Goal: Task Accomplishment & Management: Use online tool/utility

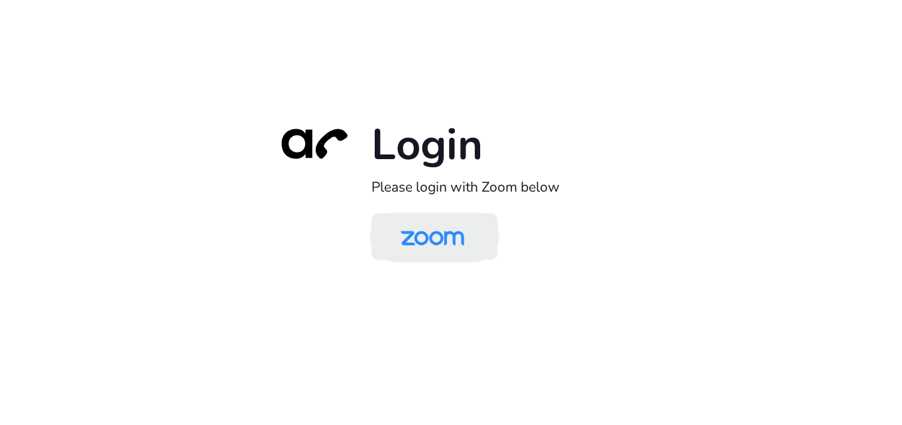
click at [449, 247] on img at bounding box center [433, 237] width 92 height 43
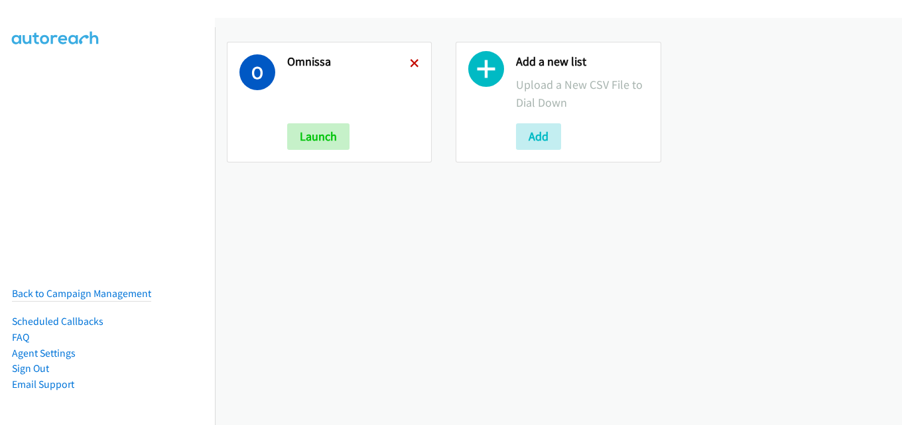
click at [411, 64] on icon at bounding box center [414, 64] width 9 height 9
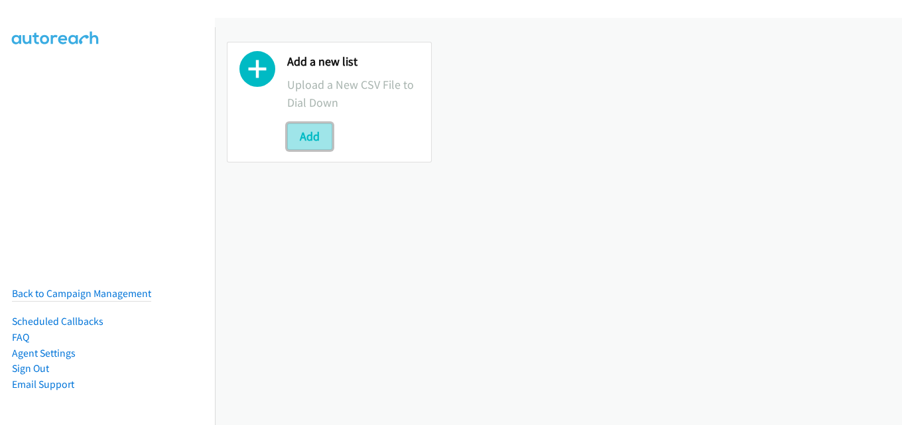
click at [309, 139] on button "Add" at bounding box center [309, 136] width 45 height 27
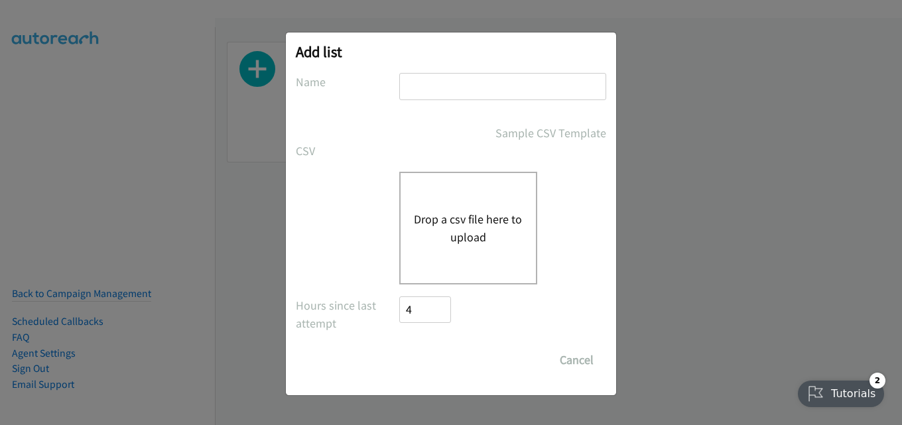
click at [445, 86] on input "text" at bounding box center [502, 86] width 207 height 27
type input "omnissa"
click at [483, 203] on div "Drop a csv file here to upload" at bounding box center [468, 228] width 138 height 113
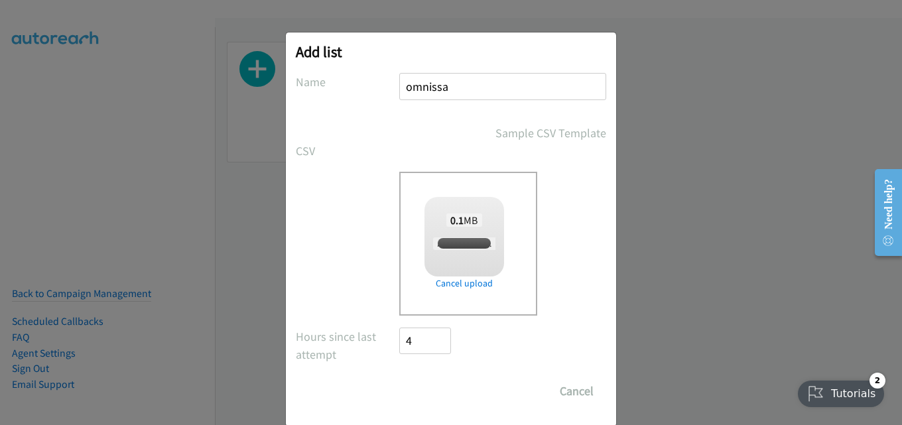
checkbox input "true"
click at [441, 391] on input "Save List" at bounding box center [434, 391] width 70 height 27
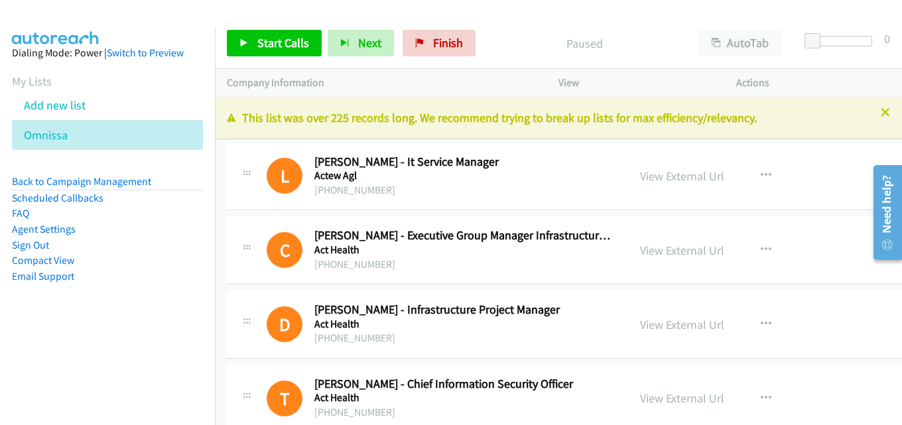
click at [881, 113] on div "This list was over 225 records long. We recommend trying to break up lists for …" at bounding box center [558, 118] width 687 height 42
click at [881, 109] on icon at bounding box center [885, 113] width 9 height 9
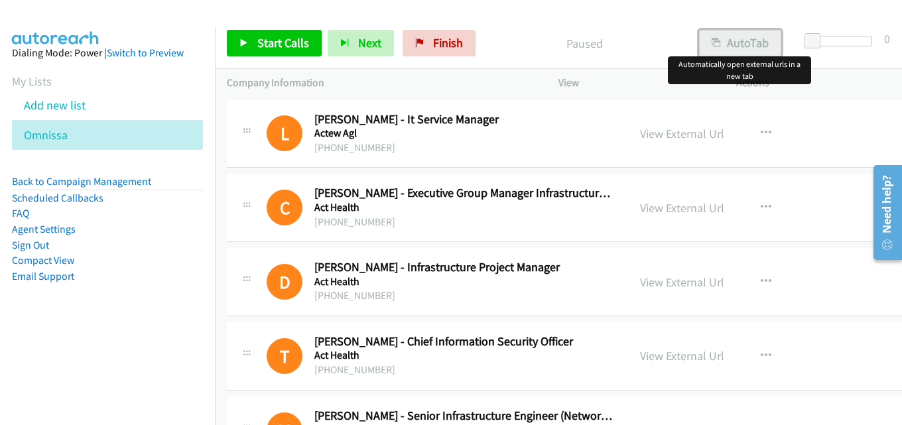
click at [718, 39] on icon "button" at bounding box center [716, 43] width 9 height 9
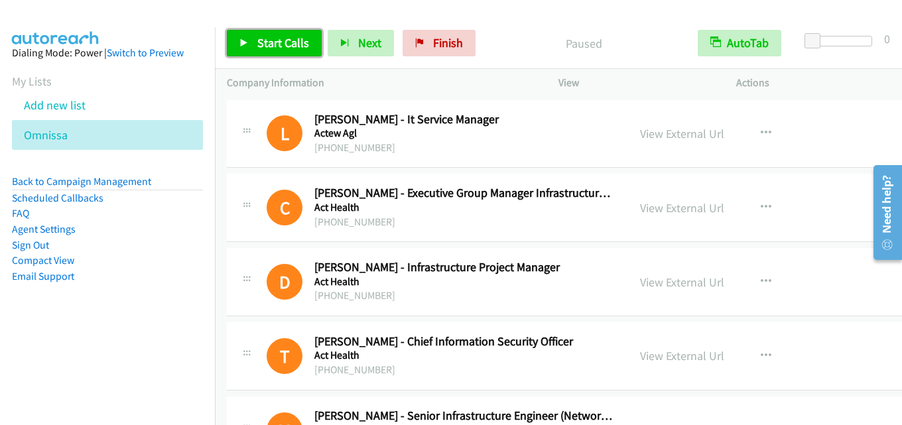
click at [281, 42] on span "Start Calls" at bounding box center [283, 42] width 52 height 15
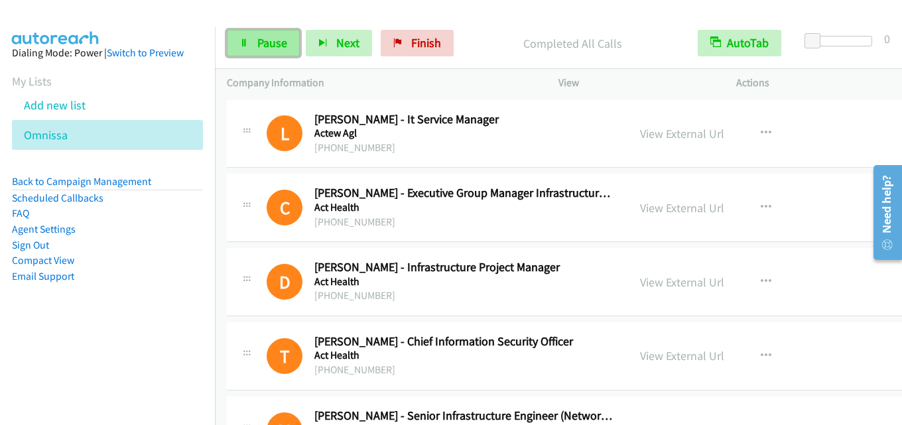
click at [273, 40] on span "Pause" at bounding box center [272, 42] width 30 height 15
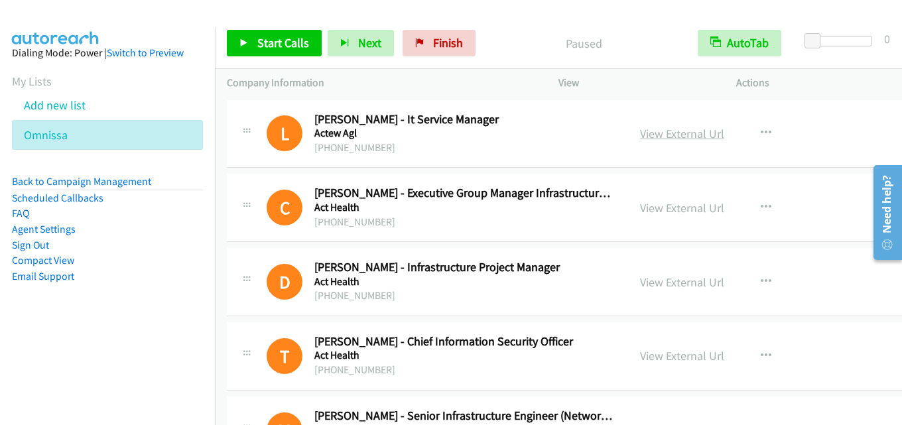
click at [682, 132] on link "View External Url" at bounding box center [682, 133] width 84 height 15
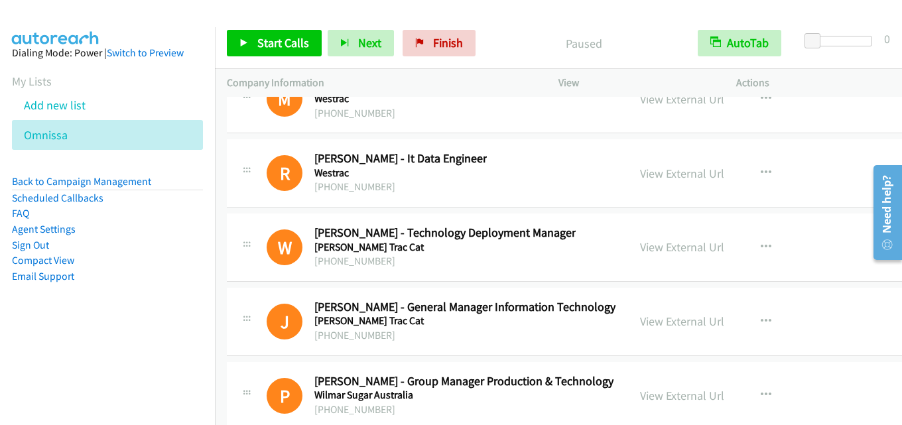
scroll to position [38266, 0]
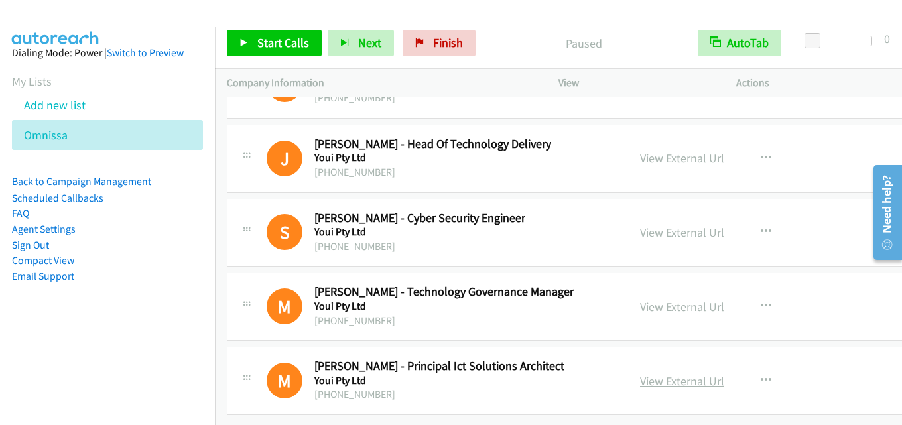
click at [677, 374] on link "View External Url" at bounding box center [682, 381] width 84 height 15
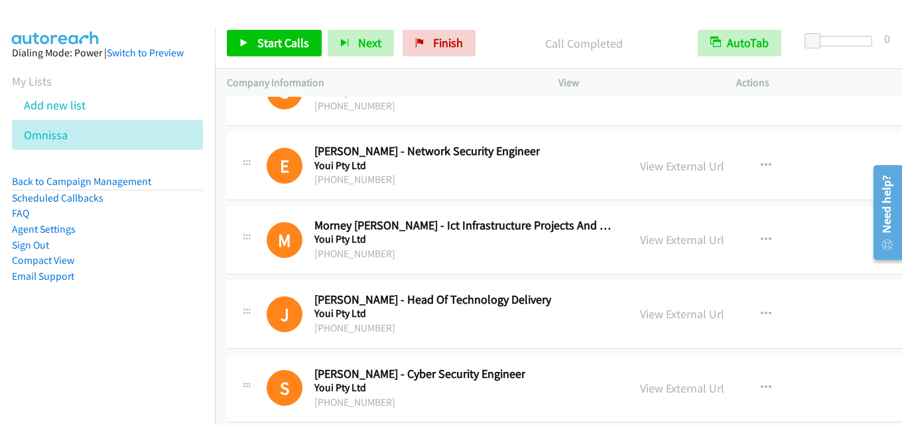
scroll to position [38133, 0]
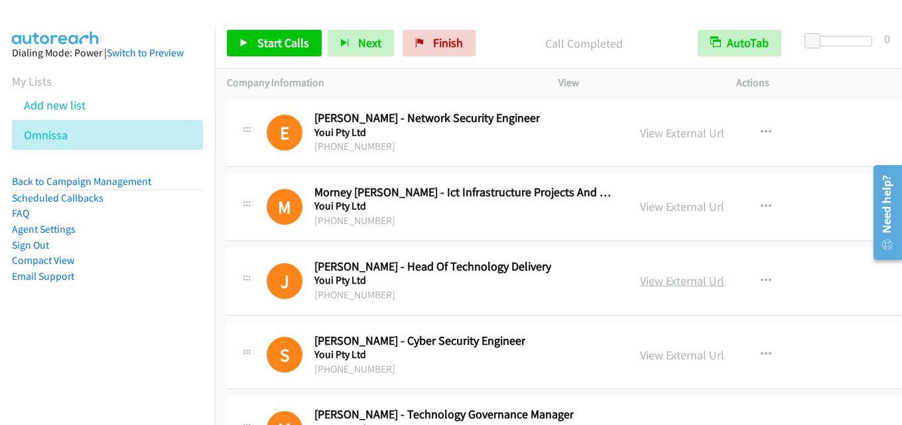
click at [671, 287] on link "View External Url" at bounding box center [682, 280] width 84 height 15
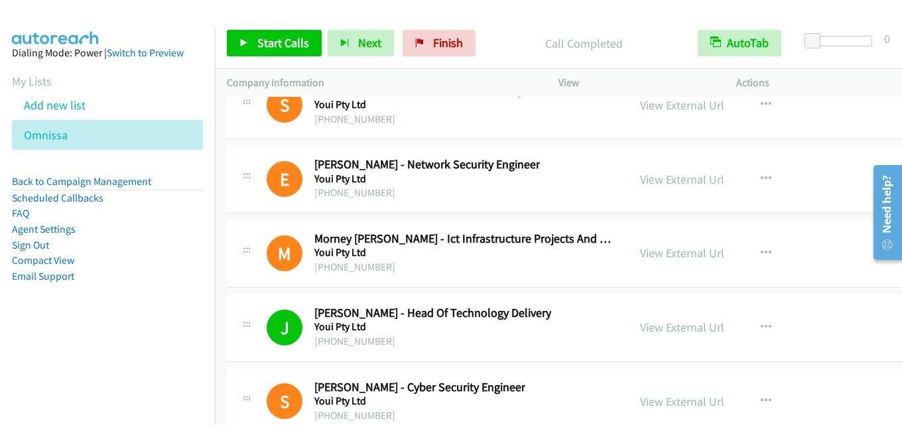
scroll to position [38067, 0]
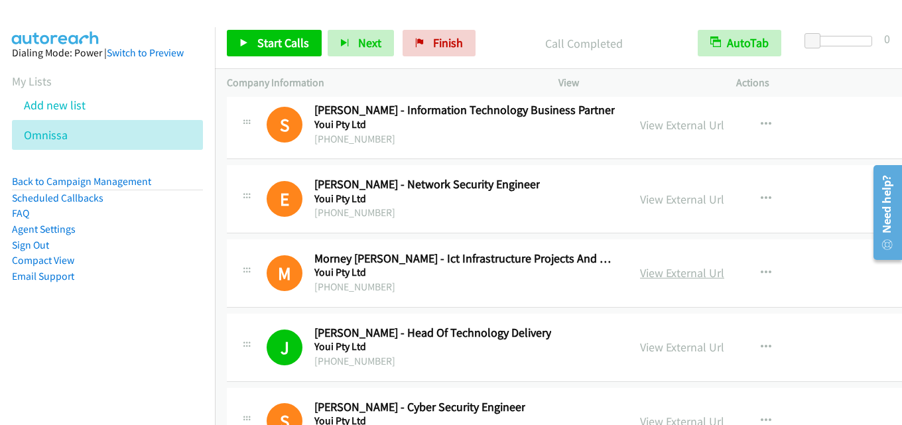
click at [686, 274] on link "View External Url" at bounding box center [682, 272] width 84 height 15
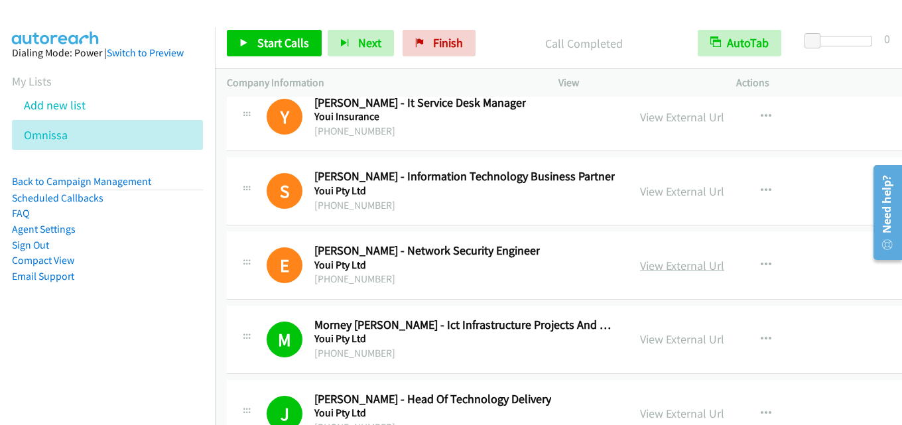
click at [687, 265] on link "View External Url" at bounding box center [682, 265] width 84 height 15
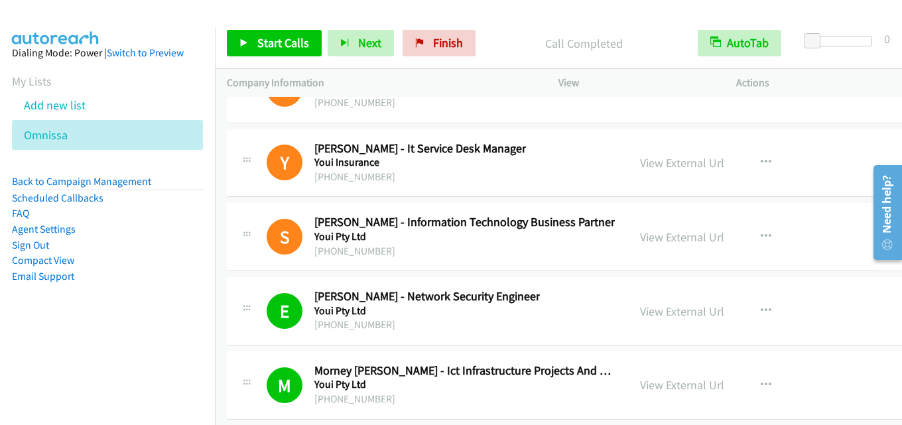
scroll to position [37934, 0]
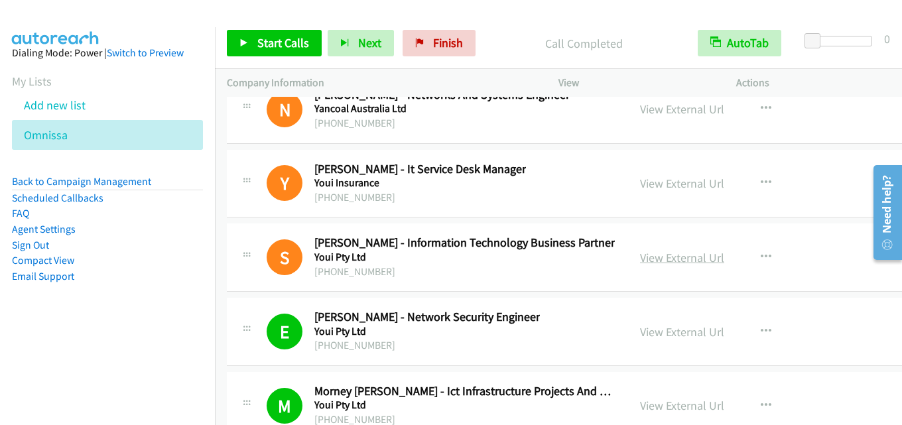
click at [682, 259] on link "View External Url" at bounding box center [682, 257] width 84 height 15
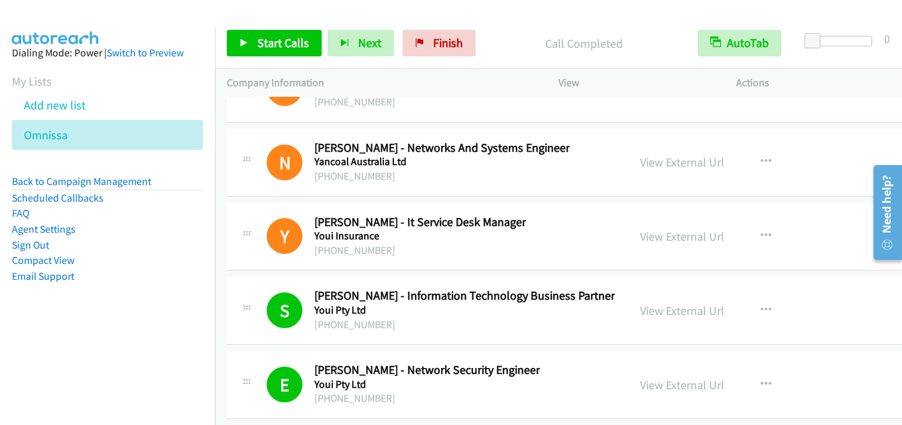
scroll to position [37867, 0]
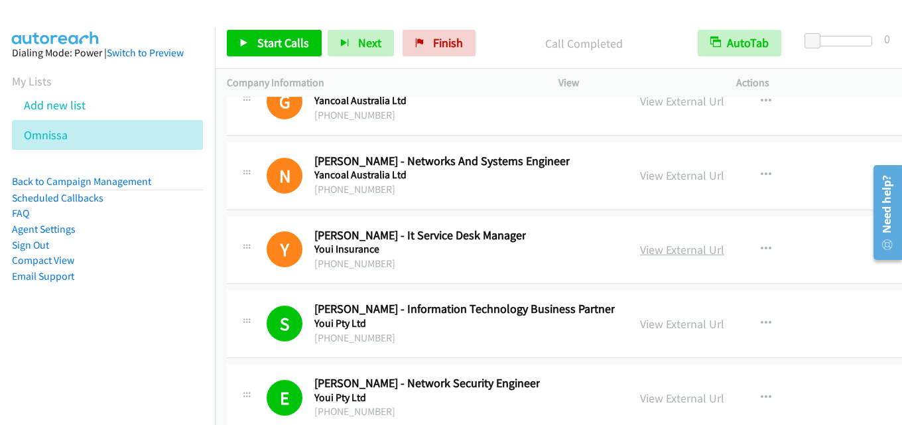
click at [683, 246] on link "View External Url" at bounding box center [682, 249] width 84 height 15
